Goal: Information Seeking & Learning: Learn about a topic

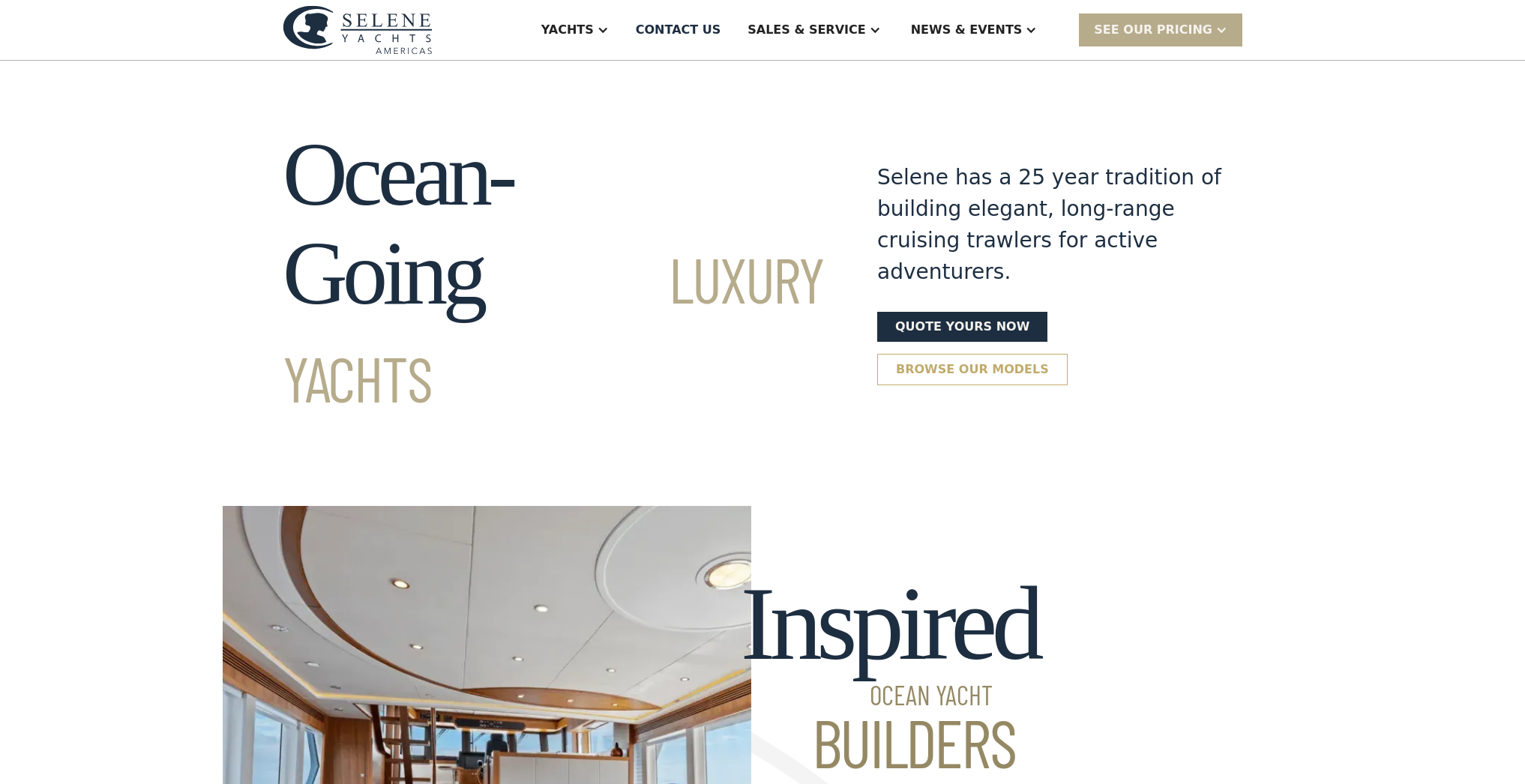
click at [964, 353] on link "Browse our models" at bounding box center [972, 369] width 190 height 31
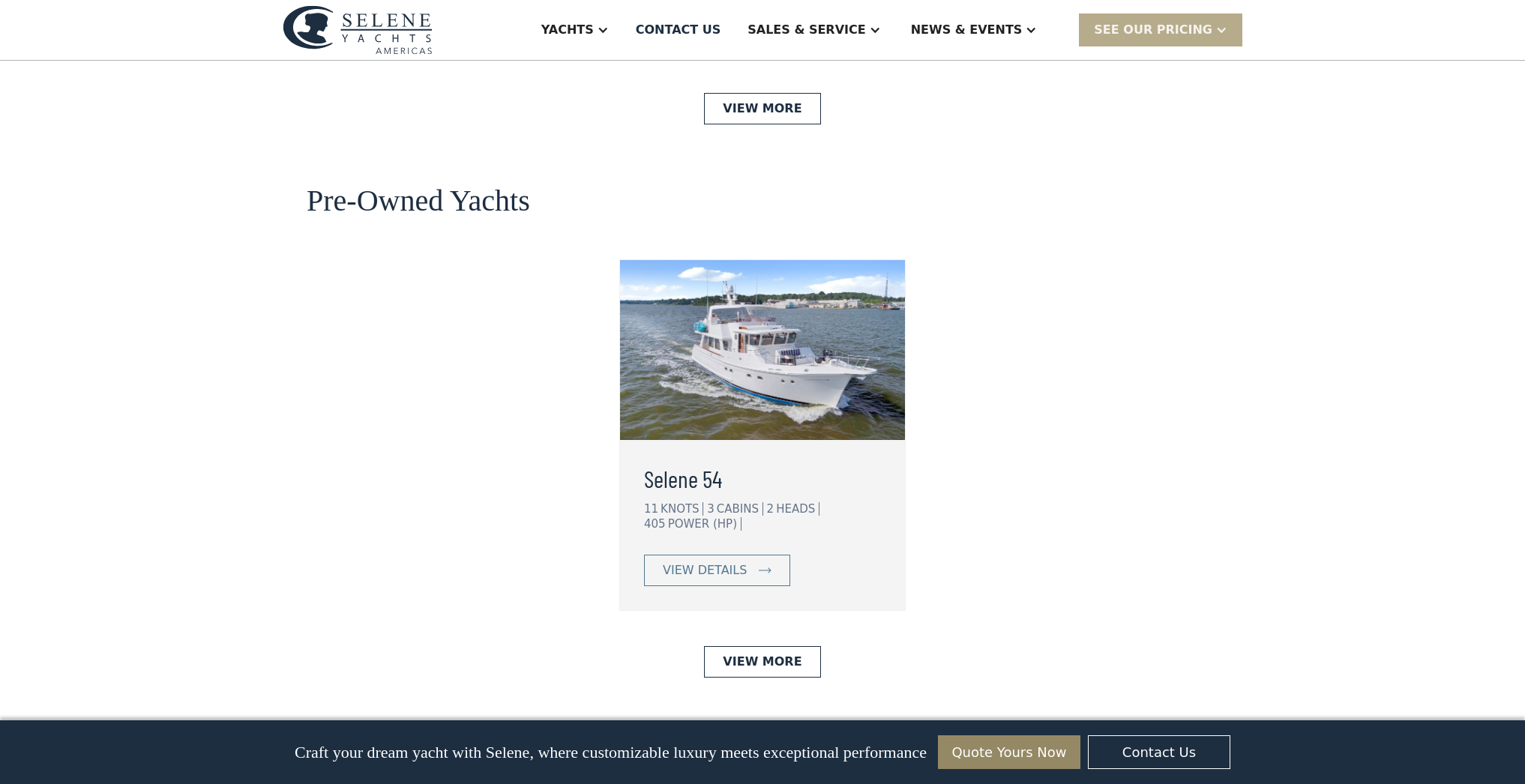
scroll to position [3717, 0]
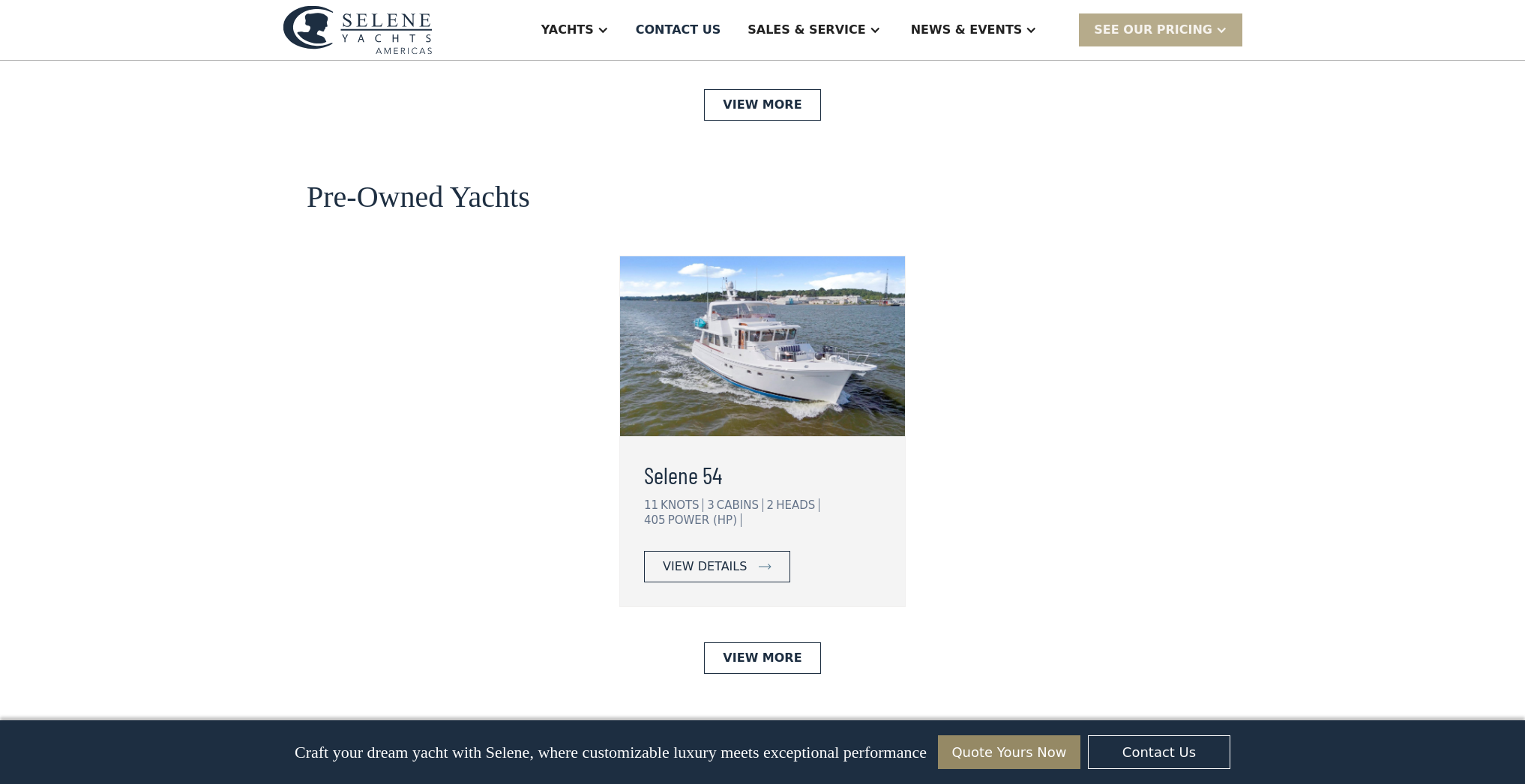
click at [724, 558] on div "view details" at bounding box center [705, 567] width 84 height 18
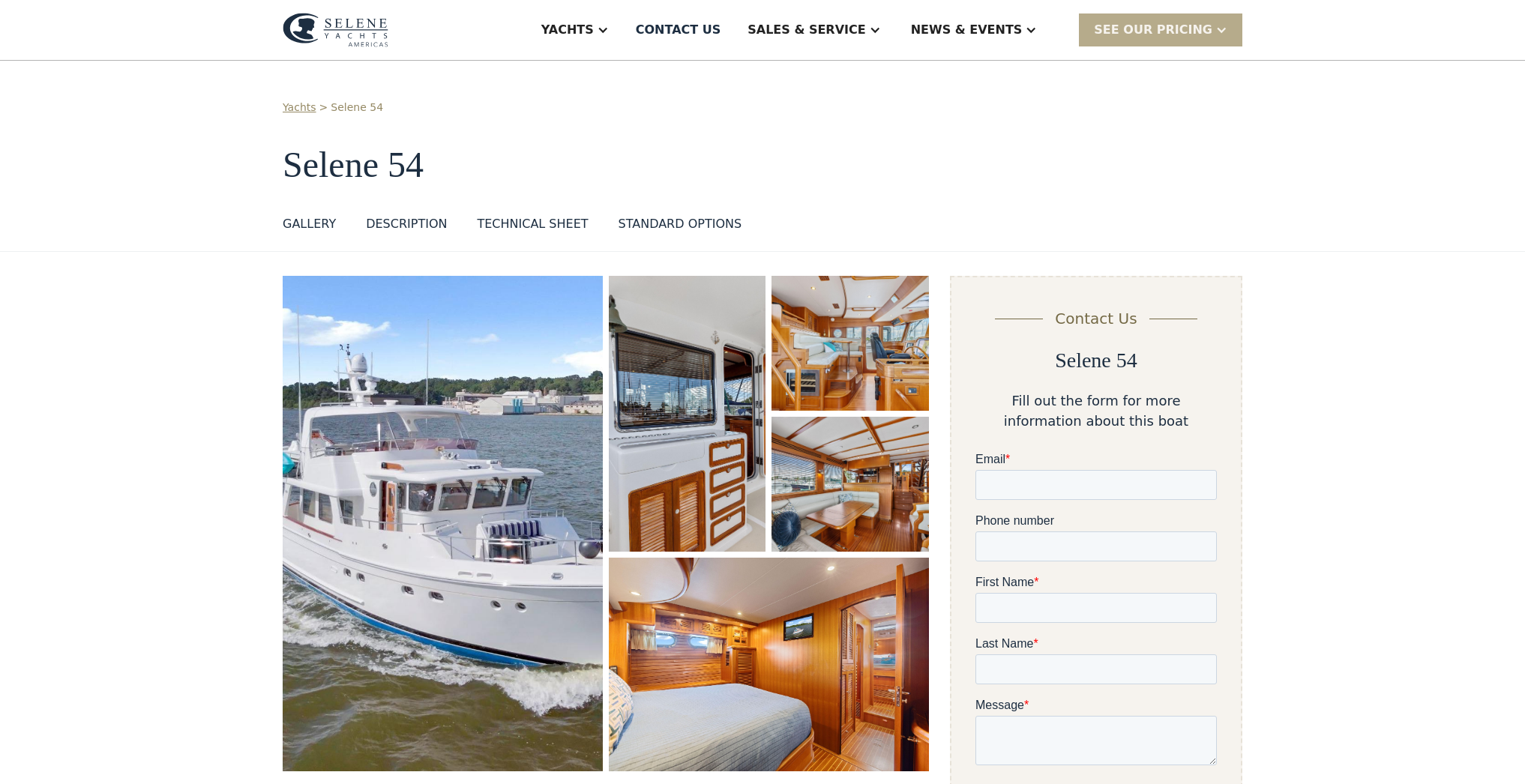
click at [871, 391] on img "open lightbox" at bounding box center [851, 343] width 158 height 135
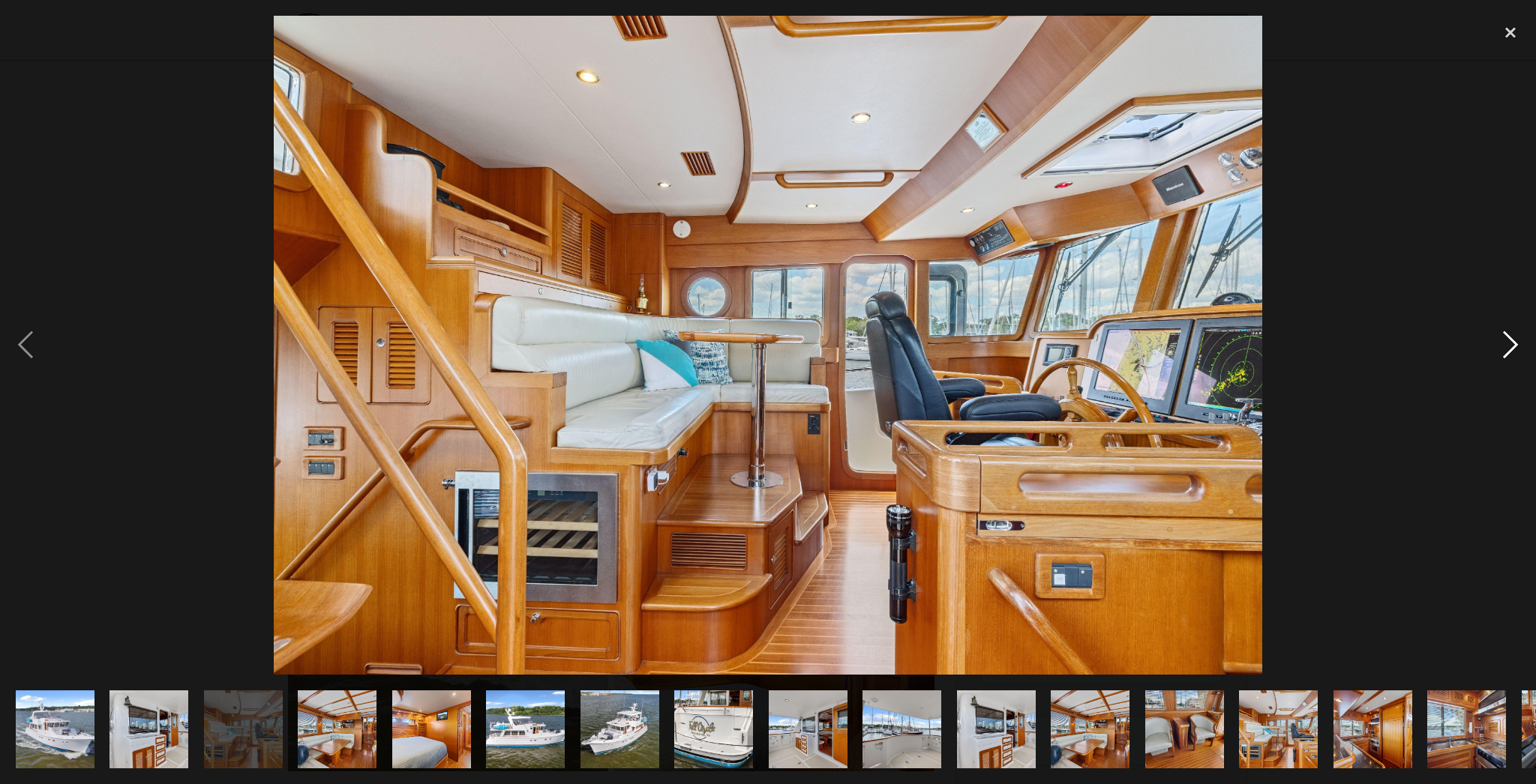
click at [1508, 348] on div "next image" at bounding box center [1511, 344] width 51 height 659
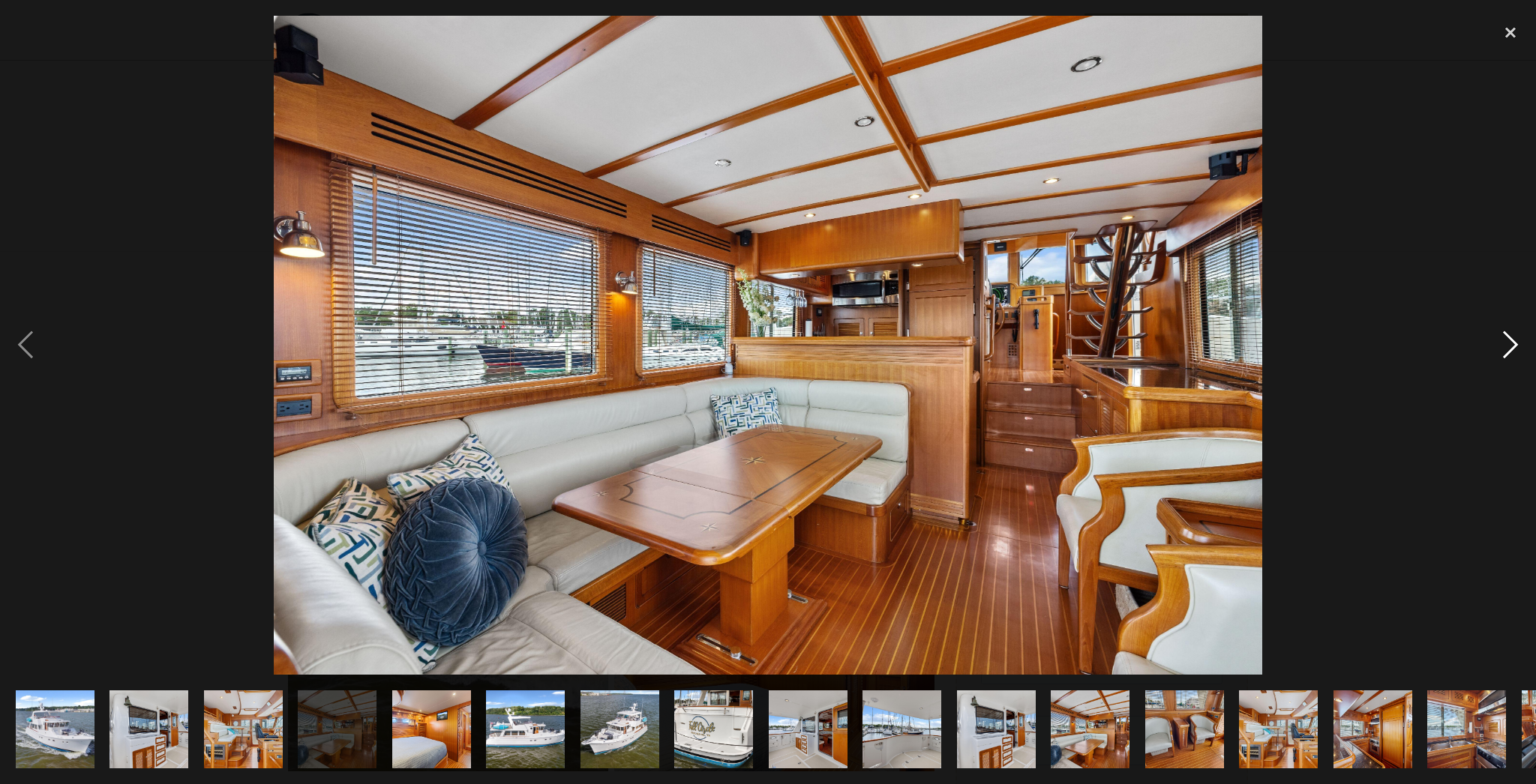
click at [1508, 348] on div "next image" at bounding box center [1511, 344] width 51 height 659
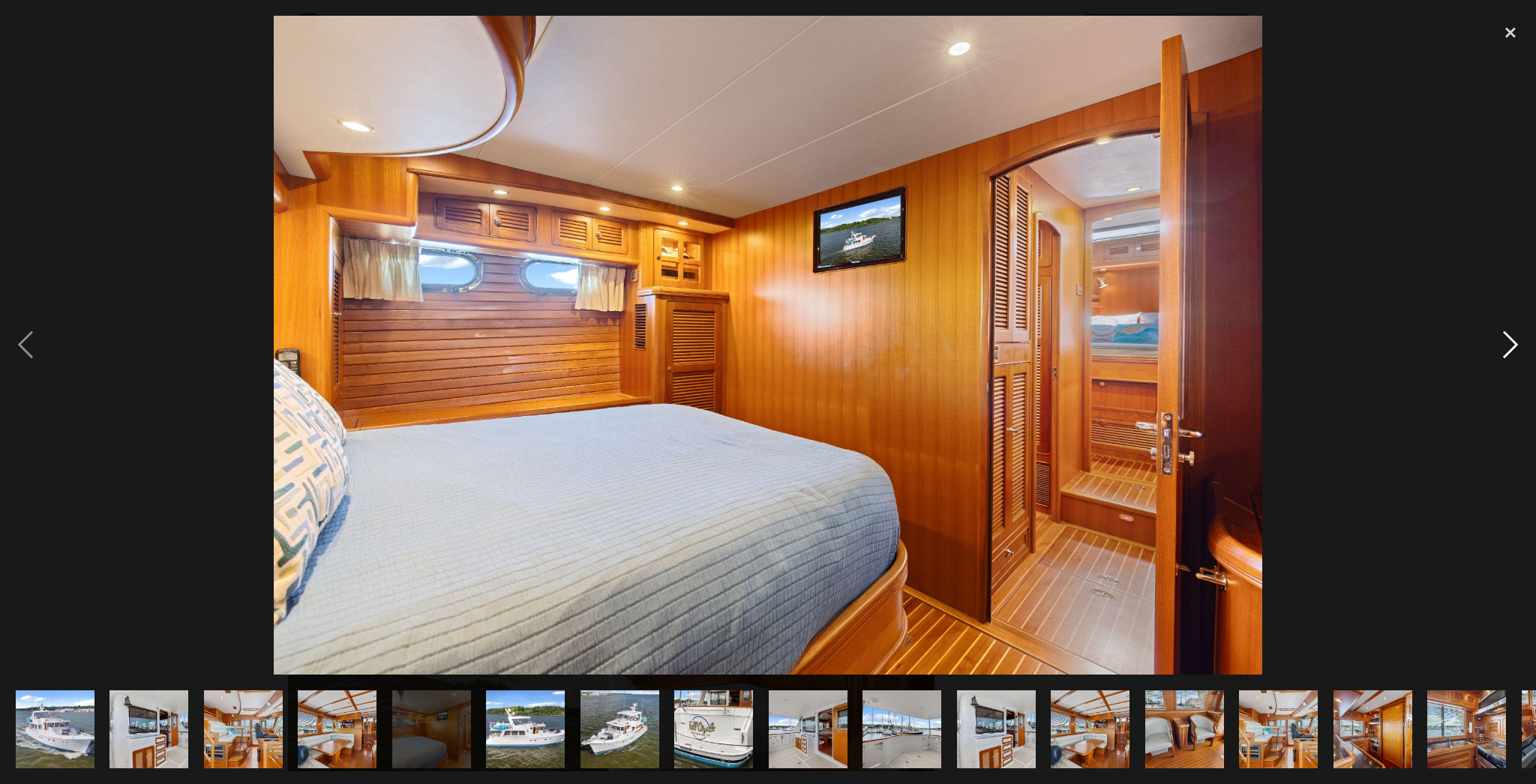
click at [1508, 348] on div "next image" at bounding box center [1511, 344] width 51 height 659
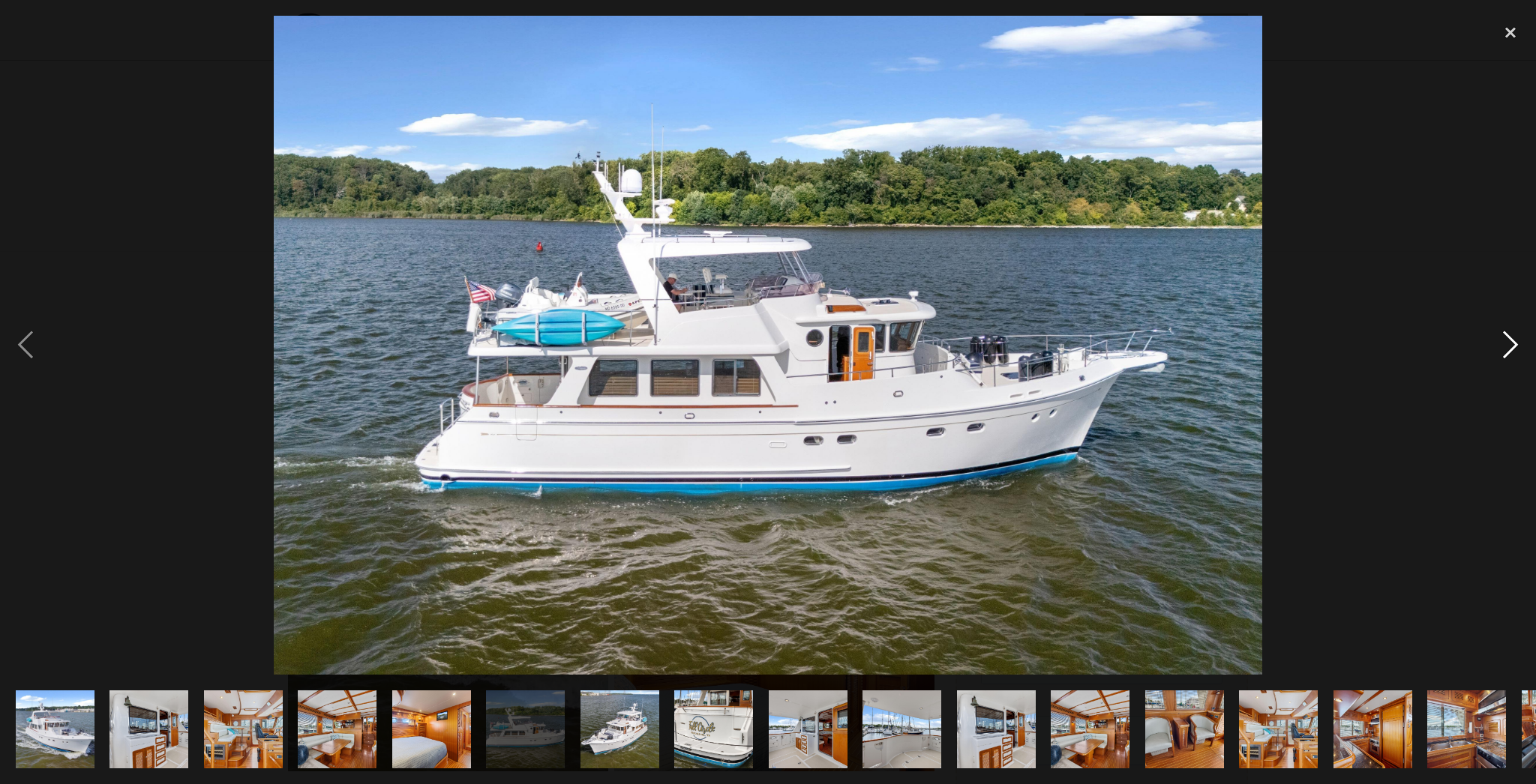
click at [1508, 348] on div "next image" at bounding box center [1511, 344] width 51 height 659
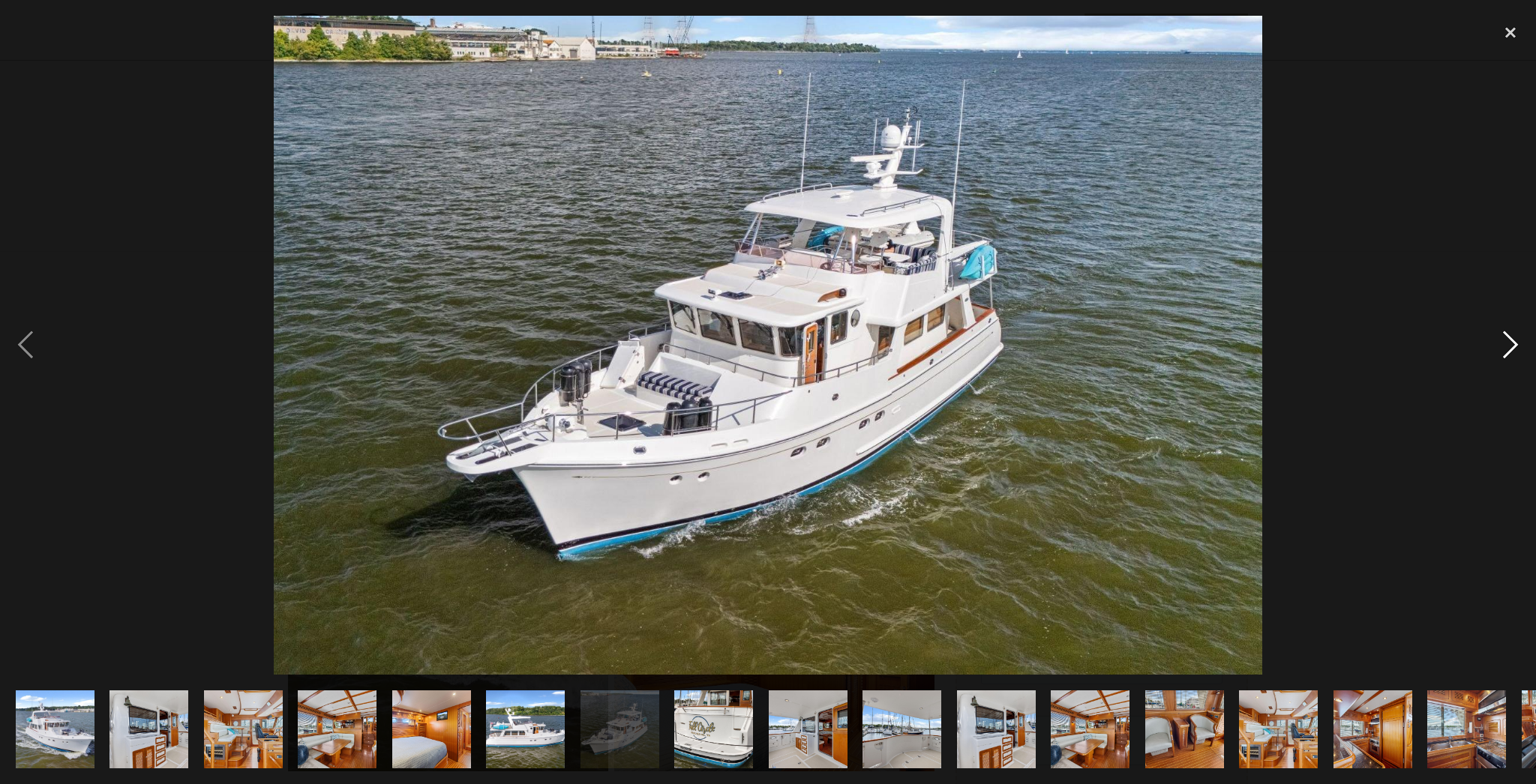
click at [1508, 348] on div "next image" at bounding box center [1511, 344] width 51 height 659
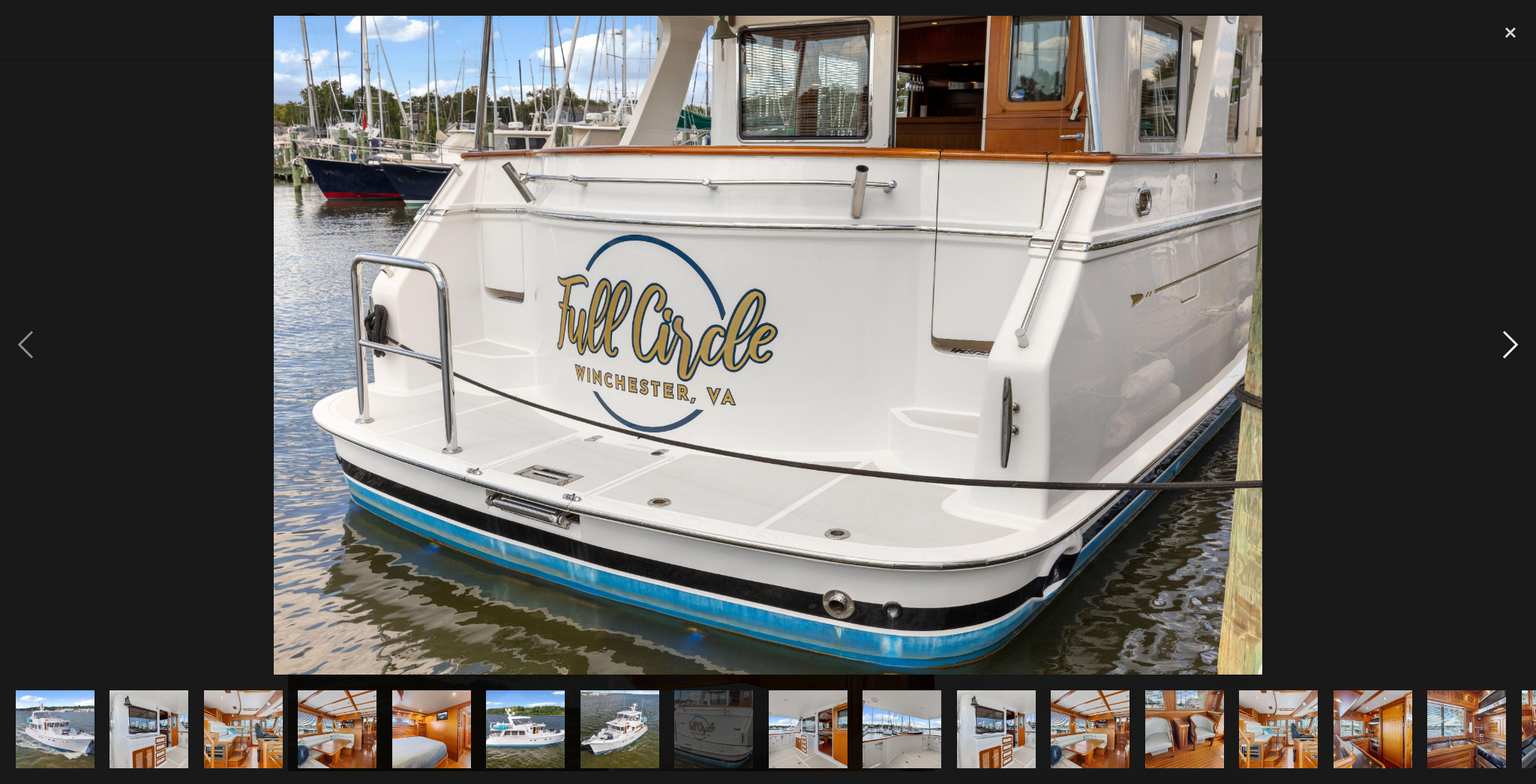
click at [1508, 348] on div "next image" at bounding box center [1511, 344] width 51 height 659
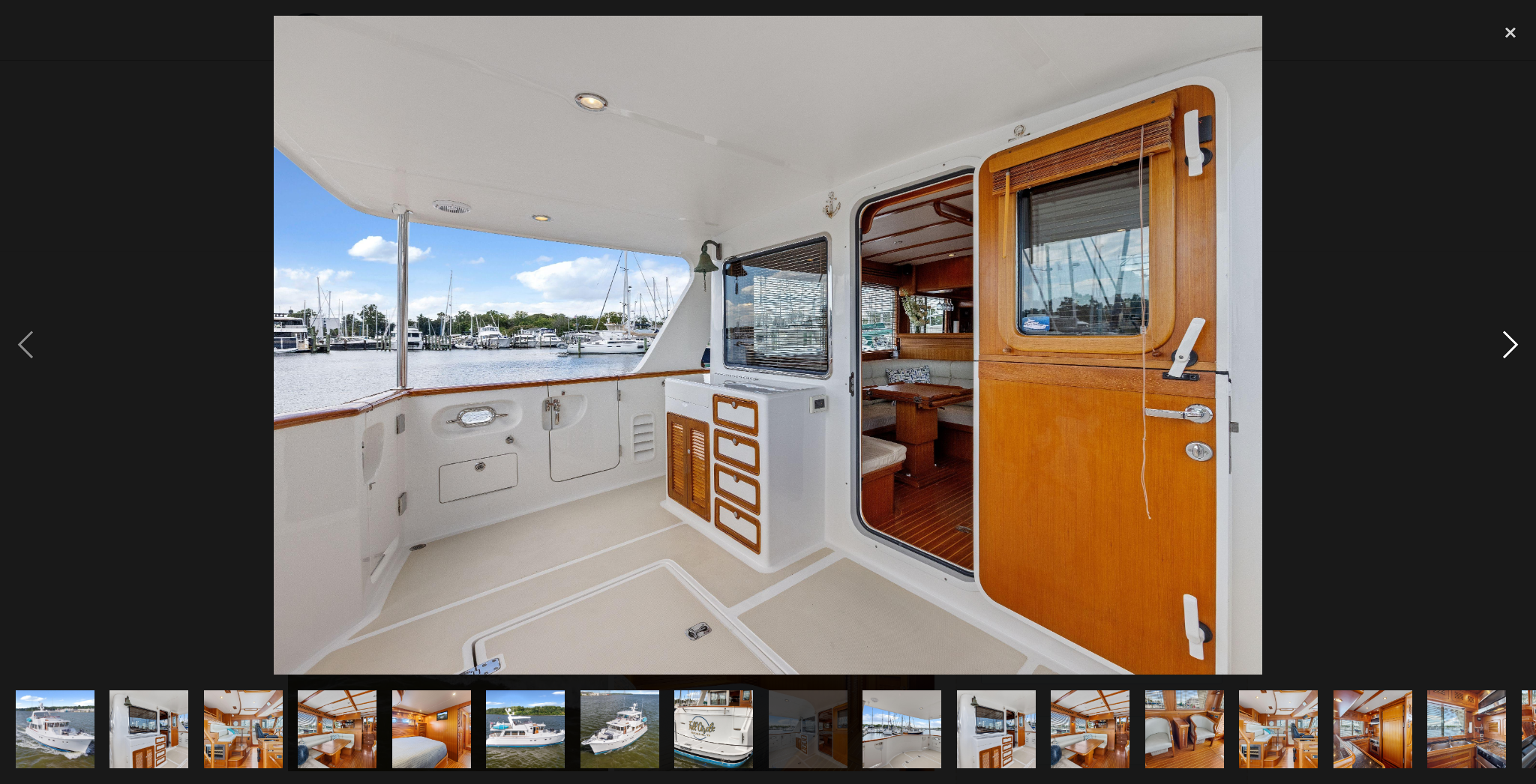
click at [1508, 348] on div "next image" at bounding box center [1511, 344] width 51 height 659
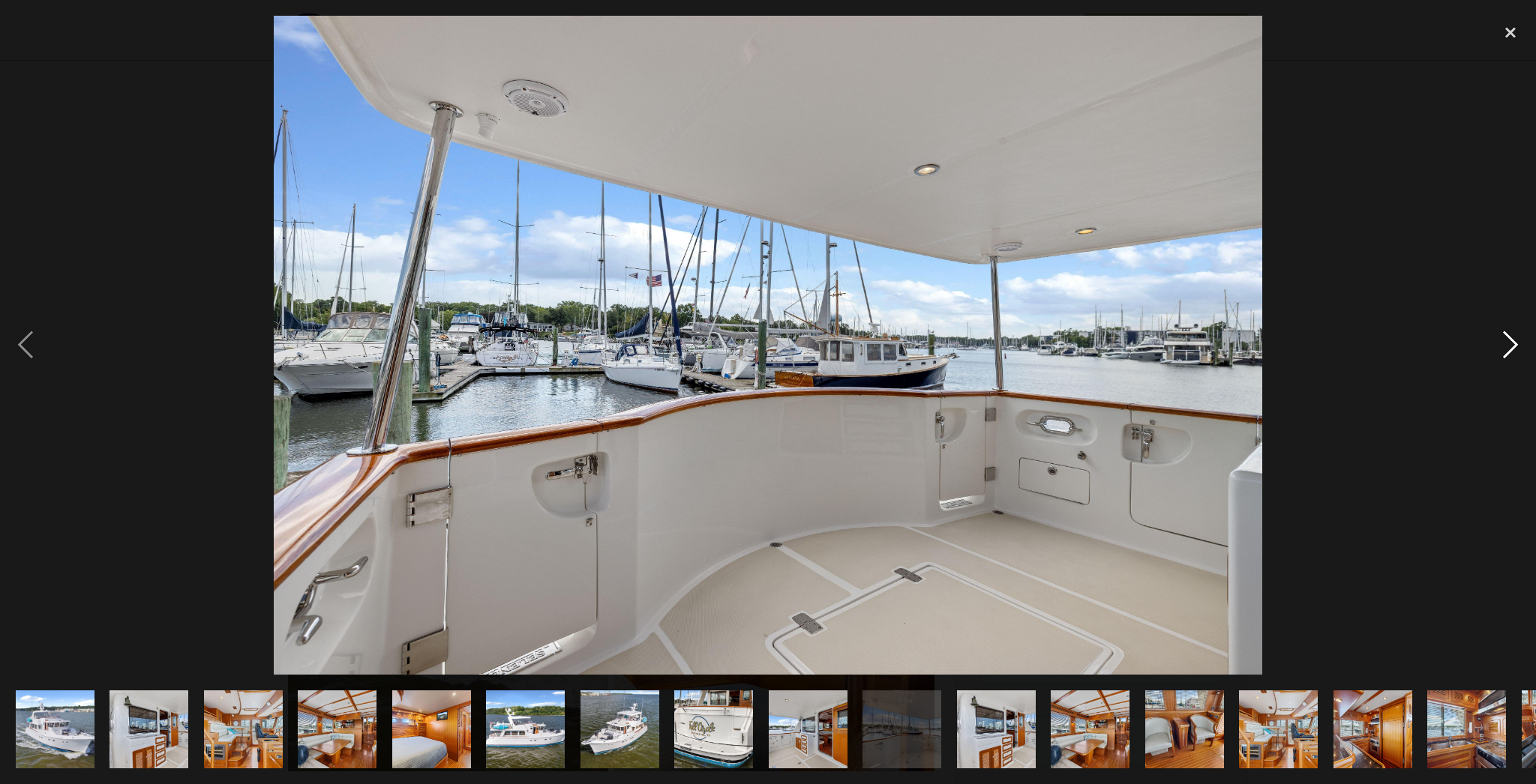
click at [1508, 348] on div "next image" at bounding box center [1511, 344] width 51 height 659
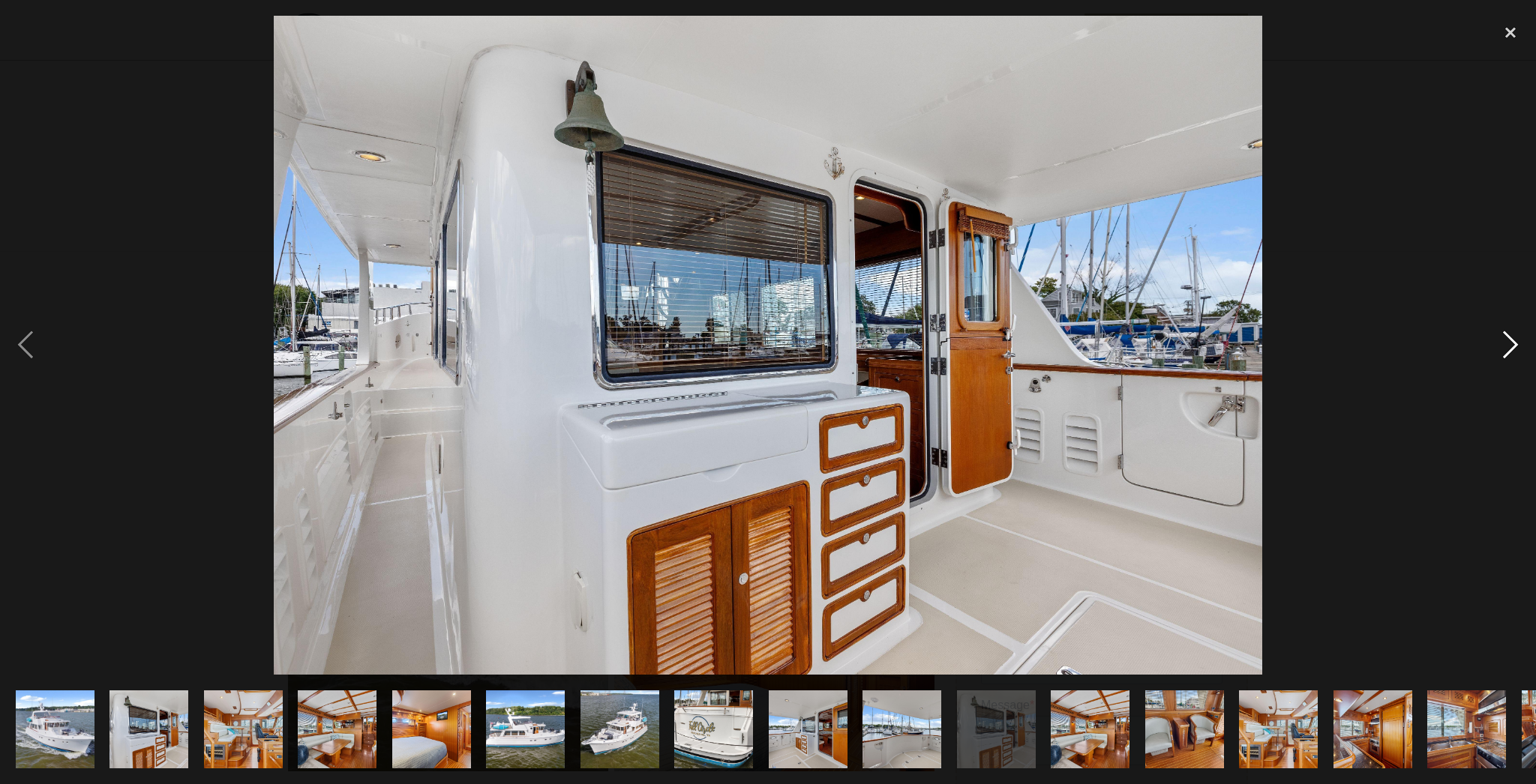
click at [1508, 348] on div "next image" at bounding box center [1511, 344] width 51 height 659
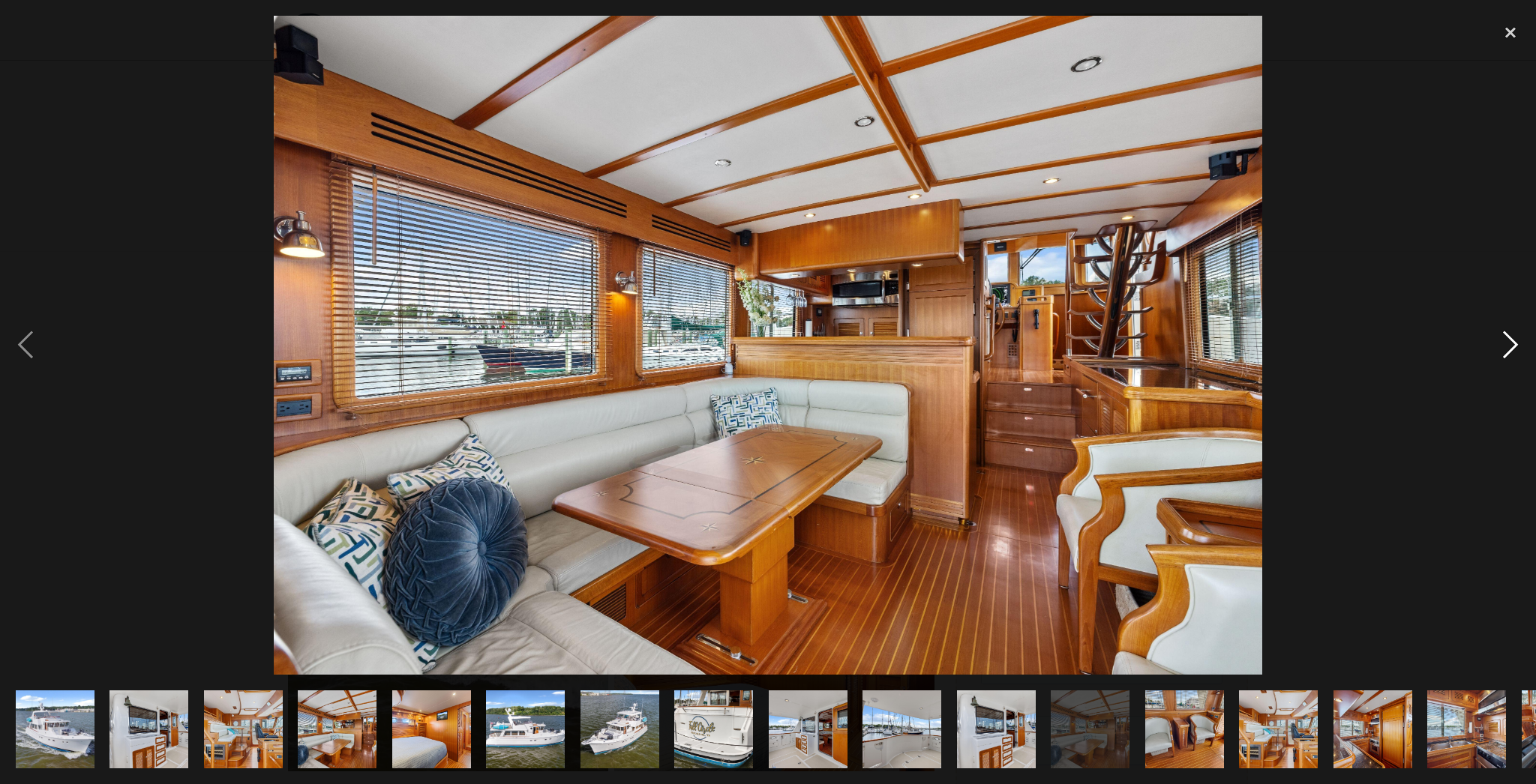
click at [1508, 348] on div "next image" at bounding box center [1511, 344] width 51 height 659
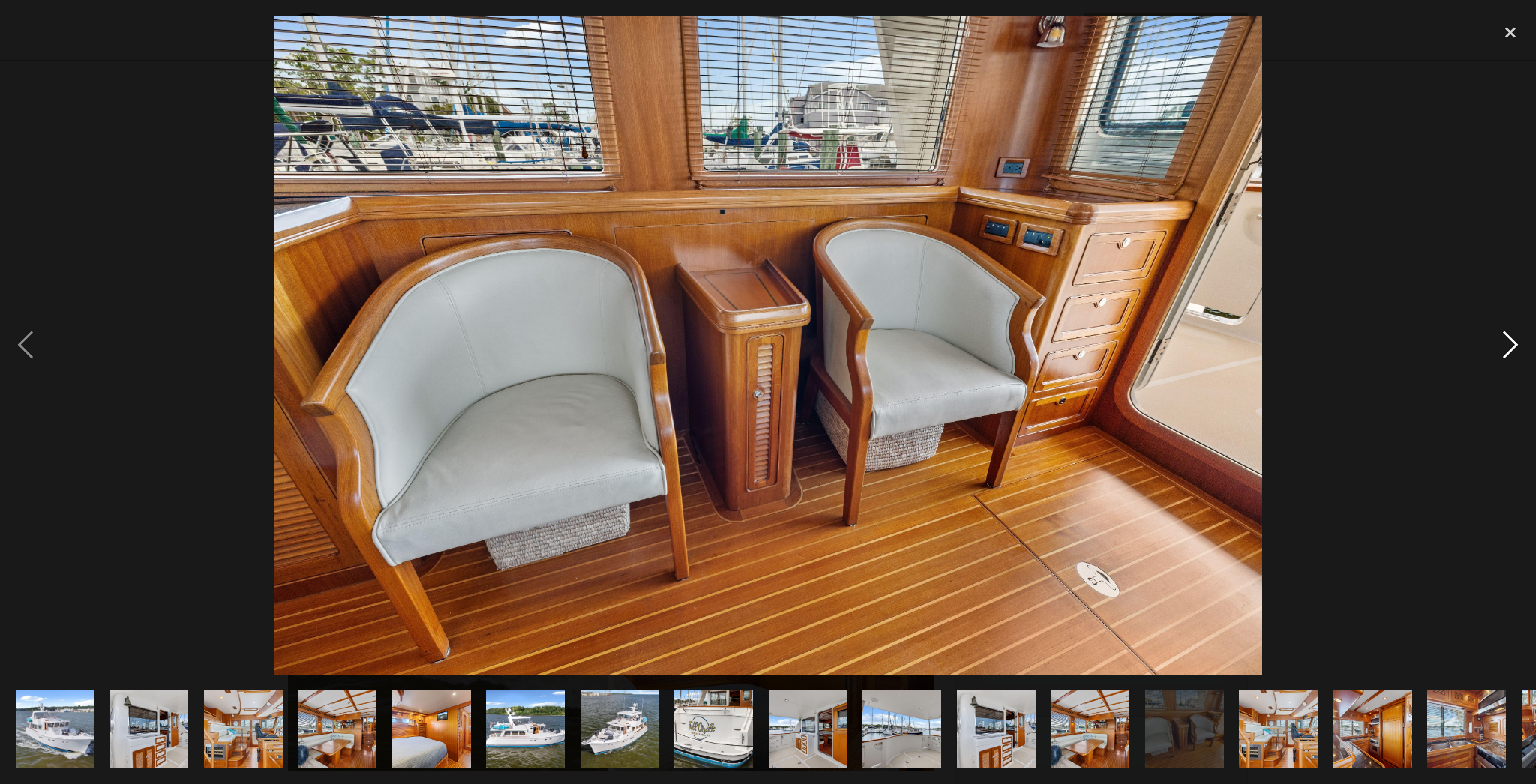
click at [1508, 348] on div "next image" at bounding box center [1511, 344] width 51 height 659
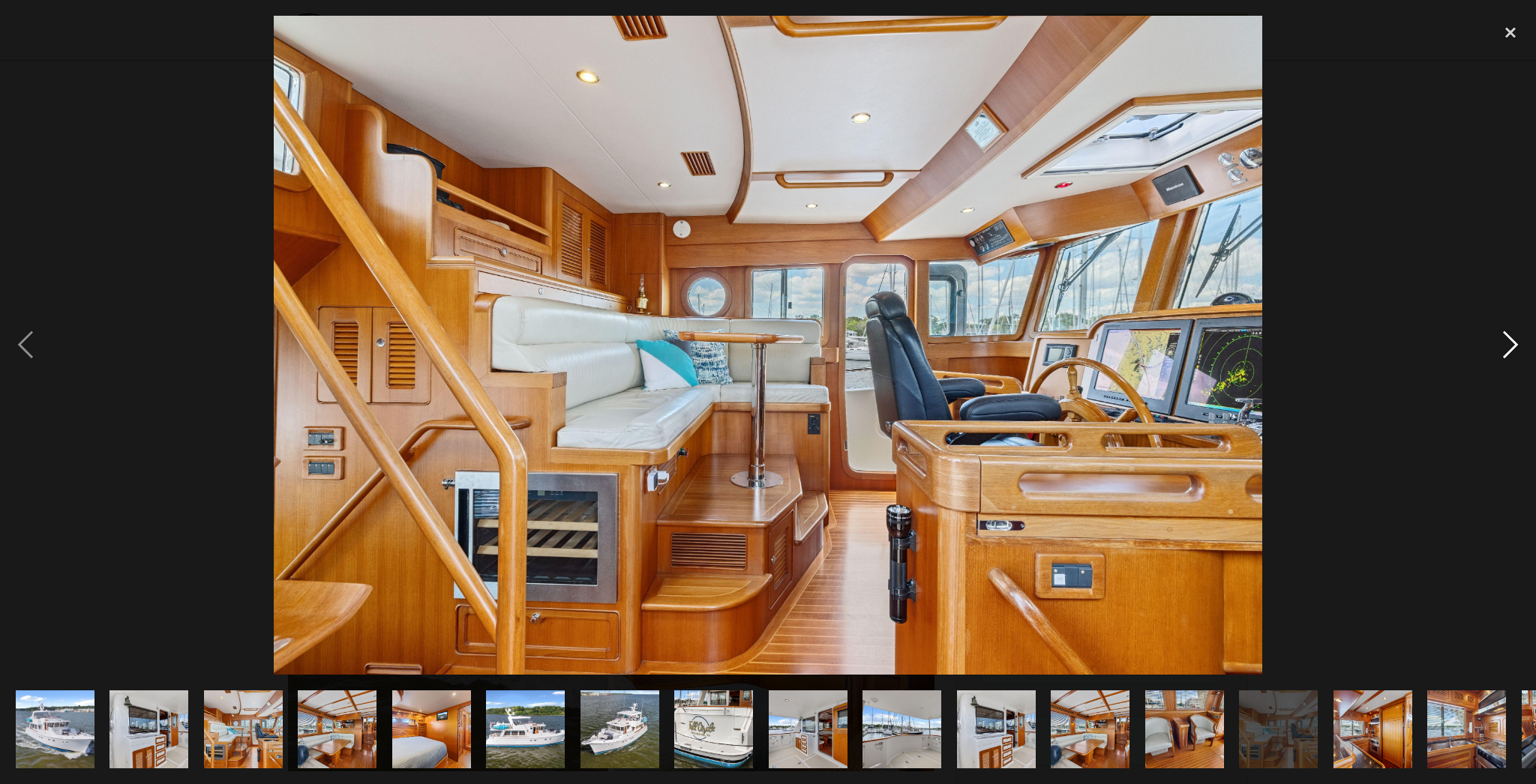
click at [1508, 348] on div "next image" at bounding box center [1511, 344] width 51 height 659
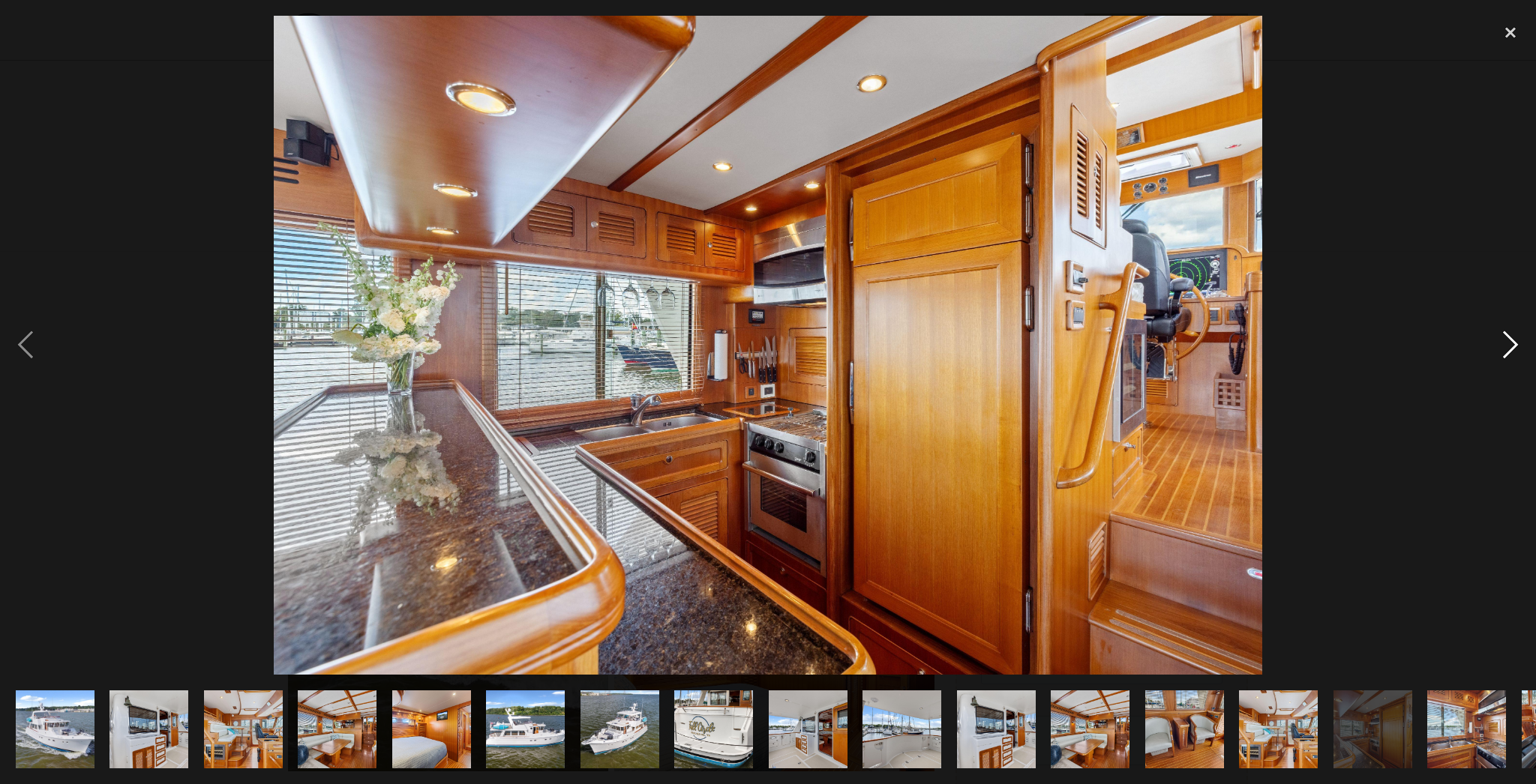
click at [1506, 344] on div "next image" at bounding box center [1511, 344] width 51 height 659
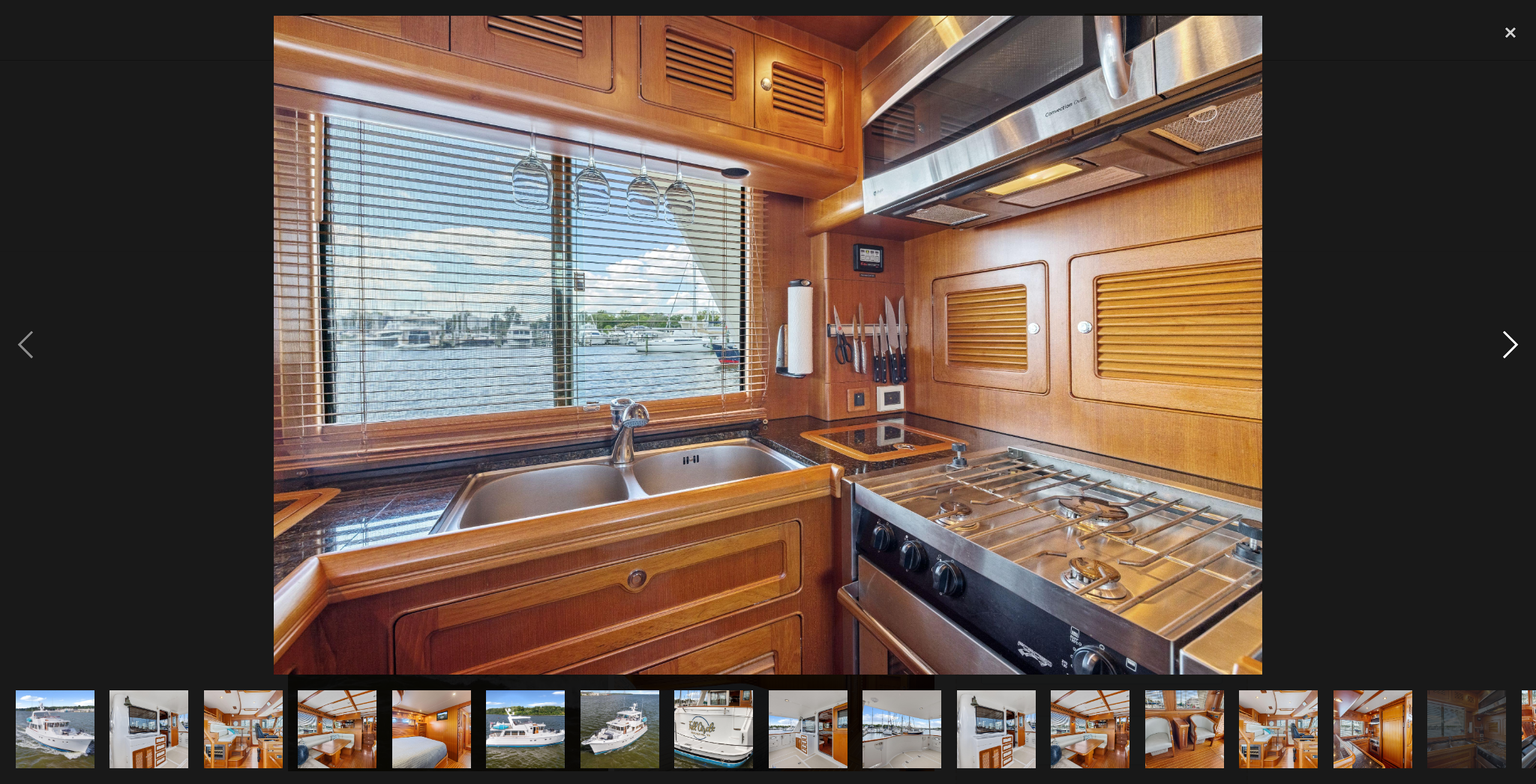
click at [1506, 344] on div "next image" at bounding box center [1511, 344] width 51 height 659
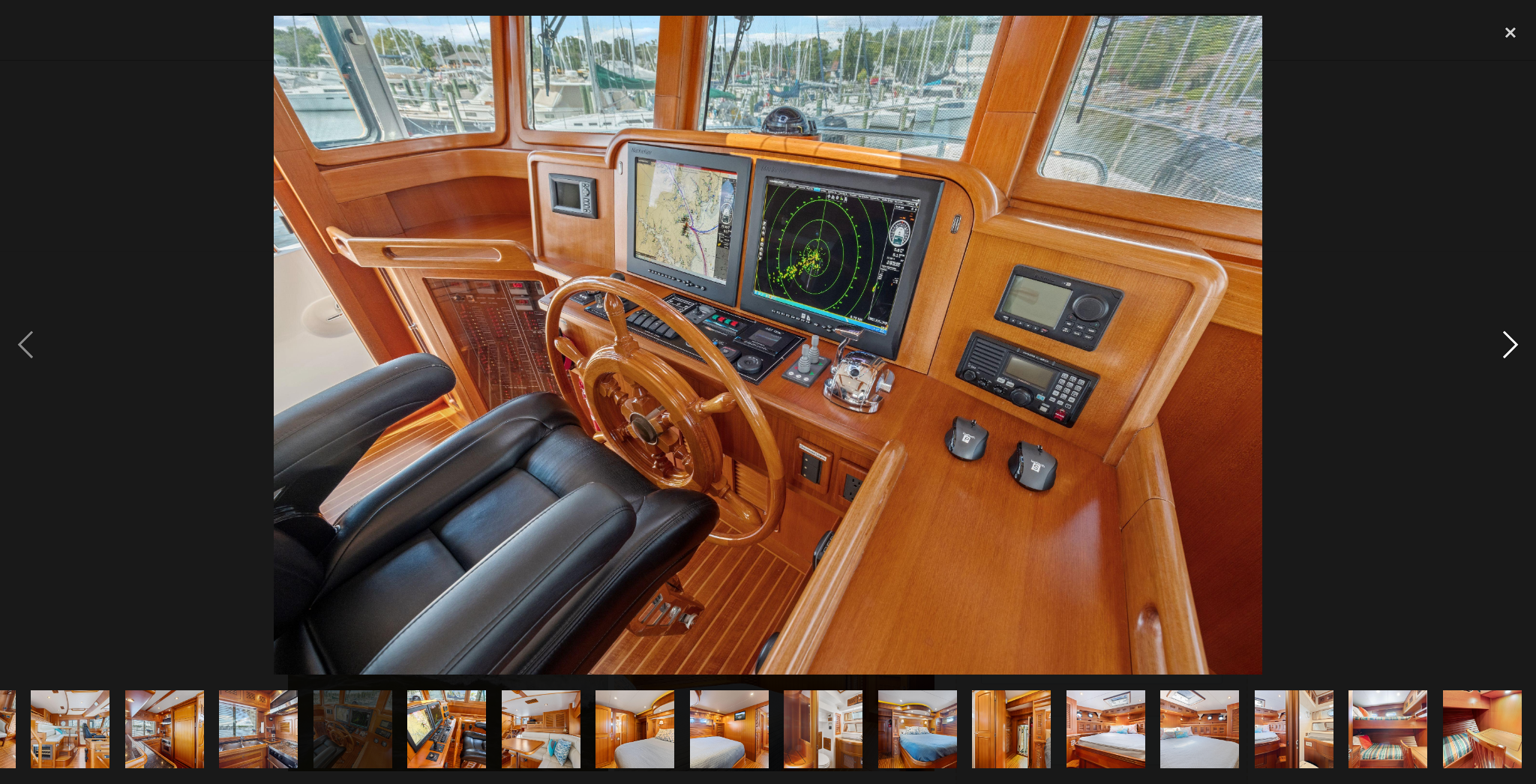
scroll to position [0, 1209]
click at [806, 256] on img at bounding box center [768, 344] width 989 height 659
